Goal: Task Accomplishment & Management: Manage account settings

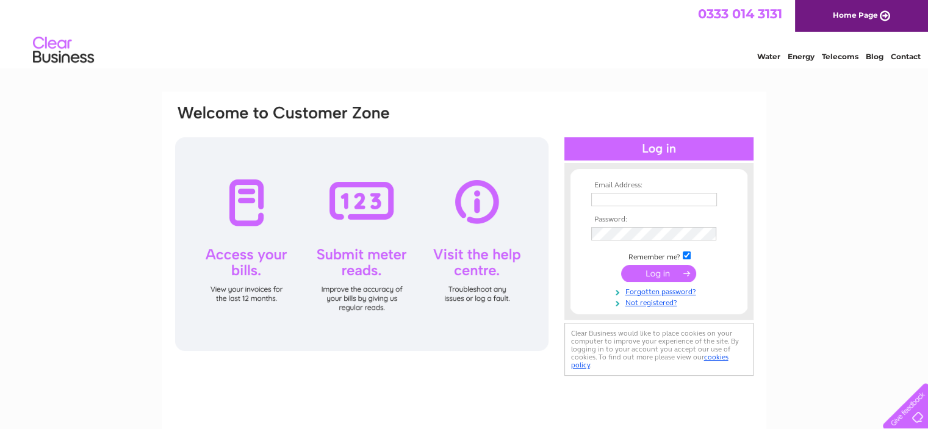
type input "[EMAIL_ADDRESS][DOMAIN_NAME]"
click at [672, 279] on input "submit" at bounding box center [658, 273] width 75 height 17
click at [670, 275] on input "submit" at bounding box center [658, 273] width 75 height 17
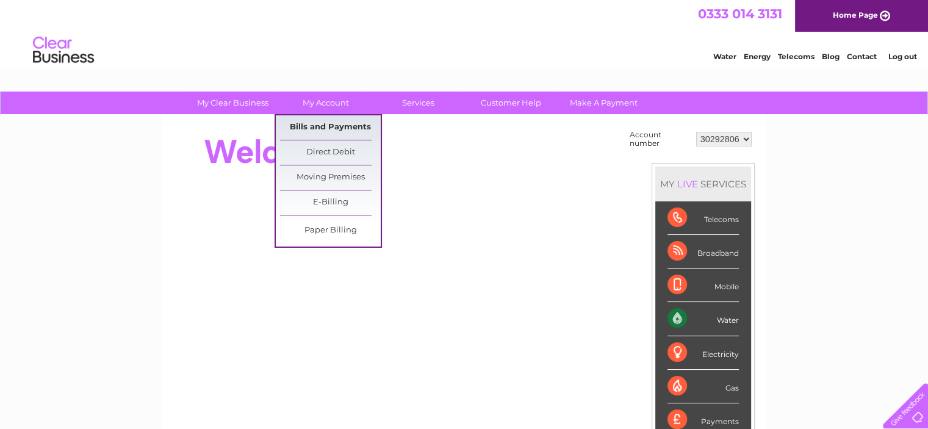
click at [329, 127] on link "Bills and Payments" at bounding box center [330, 127] width 101 height 24
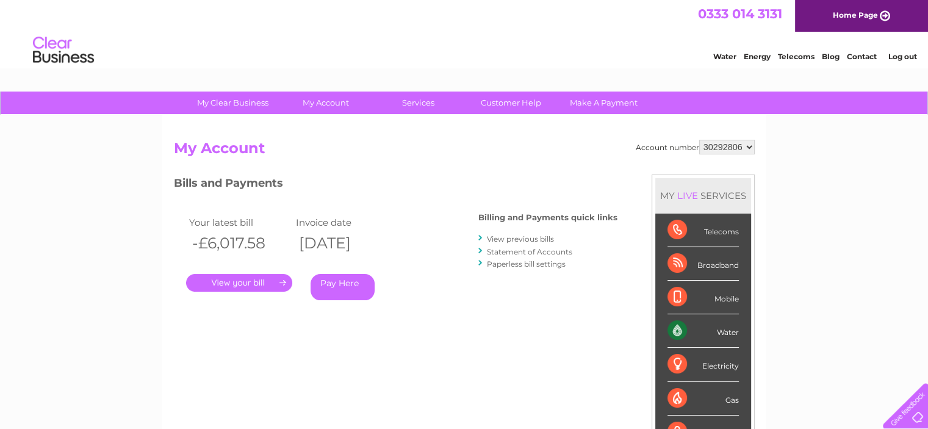
click at [240, 282] on link "." at bounding box center [239, 283] width 106 height 18
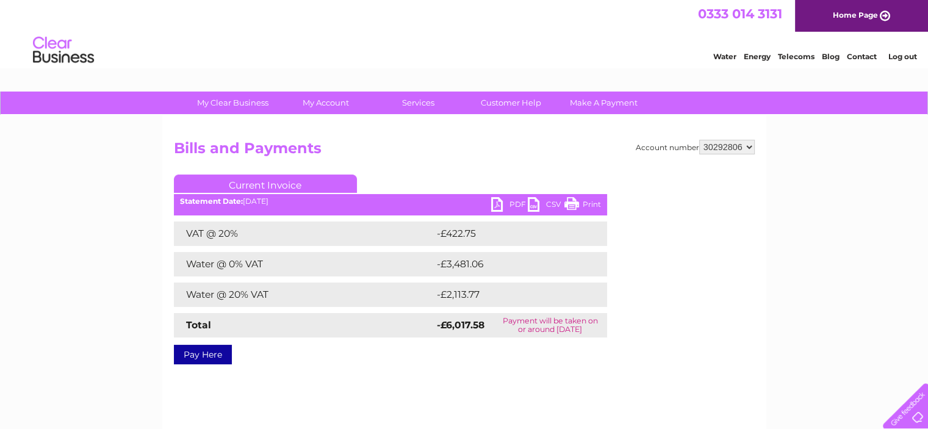
click at [513, 203] on link "PDF" at bounding box center [509, 206] width 37 height 18
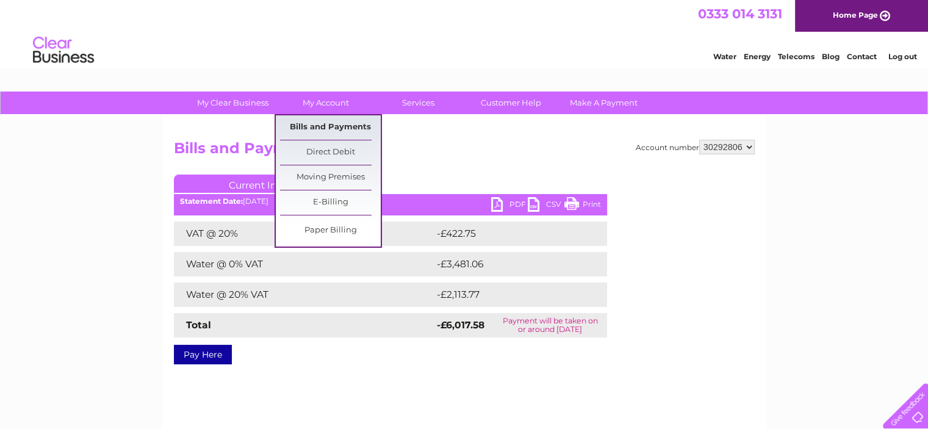
click at [315, 126] on link "Bills and Payments" at bounding box center [330, 127] width 101 height 24
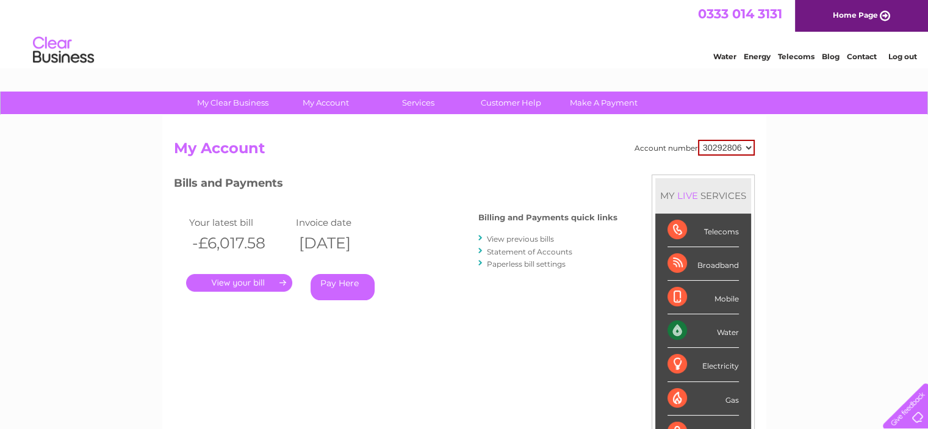
click at [505, 250] on link "Statement of Accounts" at bounding box center [529, 251] width 85 height 9
